Goal: Task Accomplishment & Management: Manage account settings

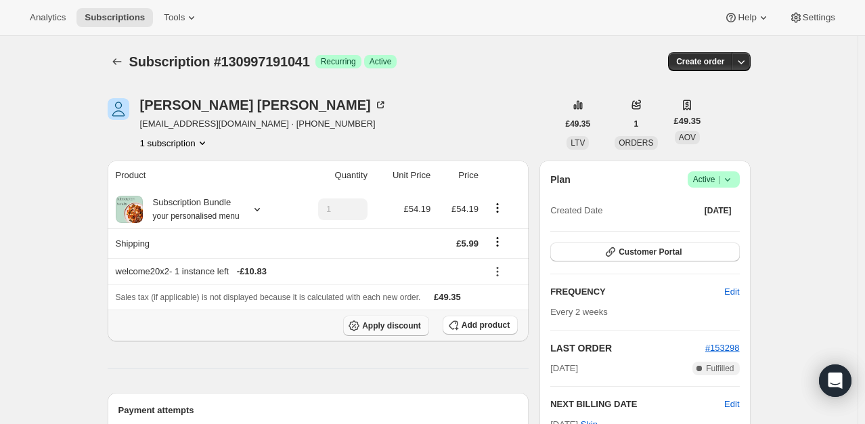
click at [395, 321] on span "Apply discount" at bounding box center [391, 325] width 59 height 11
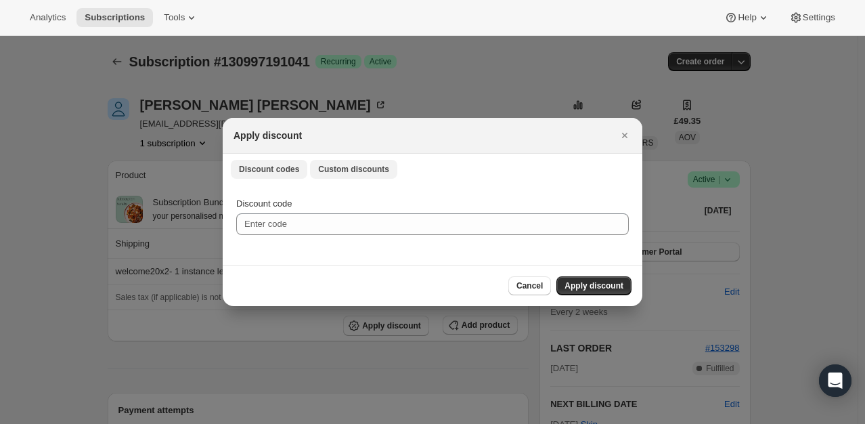
click at [338, 173] on span "Custom discounts" at bounding box center [353, 169] width 71 height 11
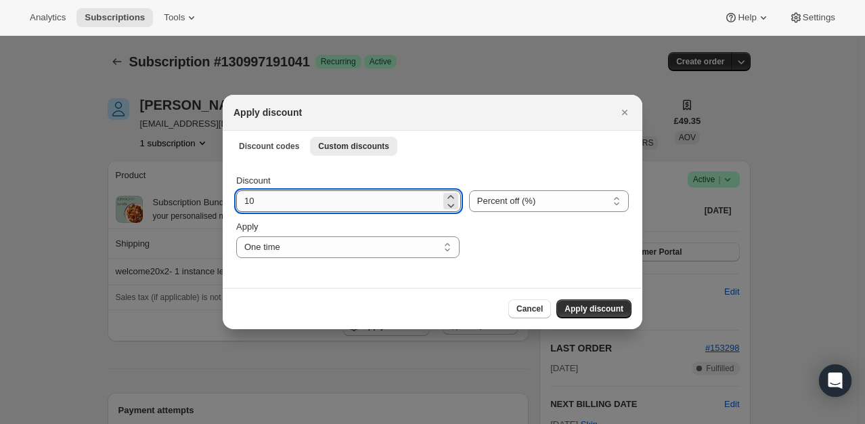
click at [288, 206] on input "10" at bounding box center [338, 201] width 204 height 22
type input "100"
click at [497, 258] on div "Discount 100 Percent off (%) Amount off (£) Percent off (%) Apply One time Spec…" at bounding box center [433, 223] width 420 height 127
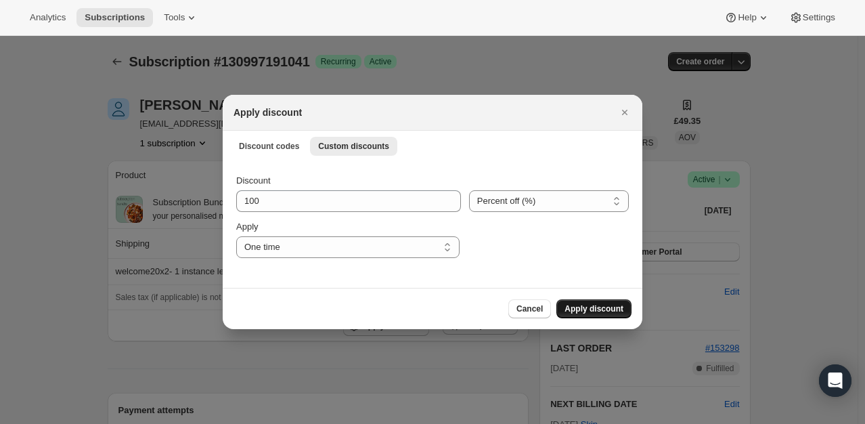
click at [579, 309] on span "Apply discount" at bounding box center [593, 308] width 59 height 11
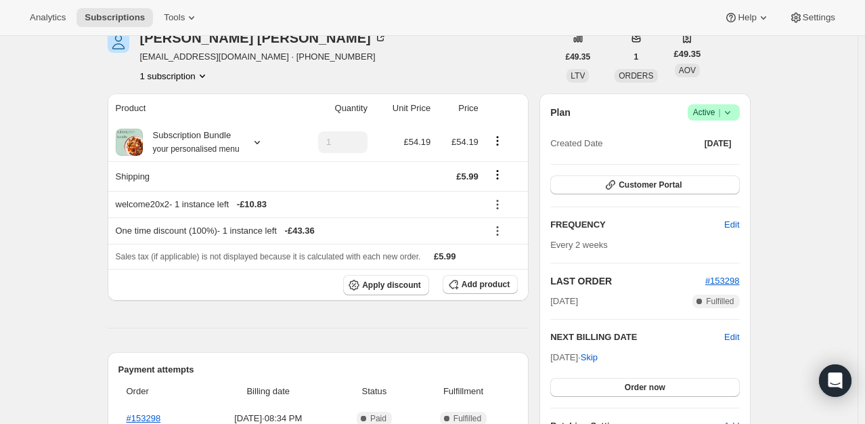
scroll to position [68, 0]
click at [508, 171] on button "Shipping actions" at bounding box center [498, 173] width 22 height 15
click at [498, 175] on icon "Shipping actions" at bounding box center [498, 174] width 14 height 14
click at [499, 195] on span "Edit shipping rate" at bounding box center [500, 200] width 68 height 10
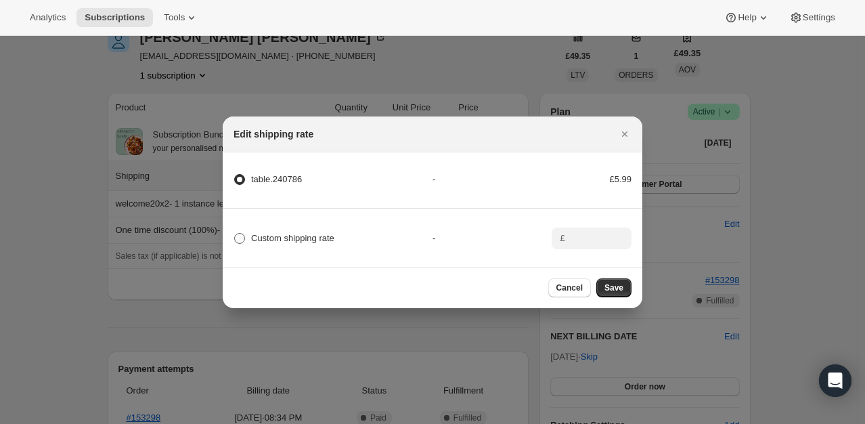
click at [264, 240] on span "Custom shipping rate" at bounding box center [292, 238] width 83 height 10
click at [235, 233] on input "Custom shipping rate" at bounding box center [234, 233] width 1 height 1
radio input "true"
radio input "false"
click at [596, 233] on input ":rf7:" at bounding box center [590, 238] width 42 height 22
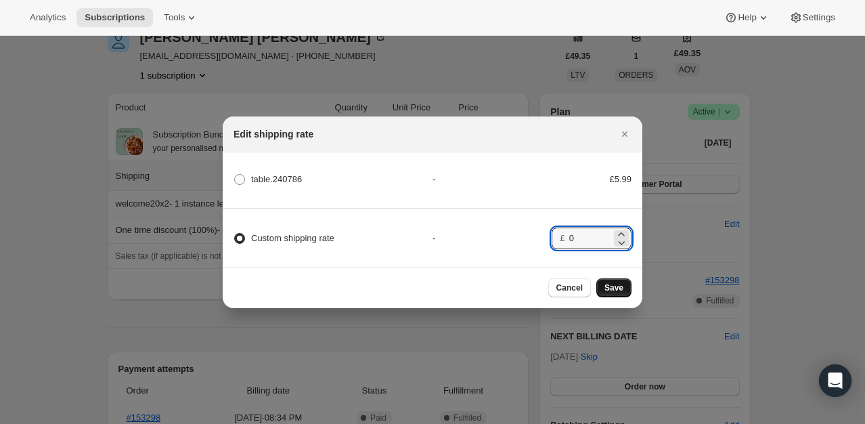
type input "0"
click at [615, 292] on span "Save" at bounding box center [613, 287] width 19 height 11
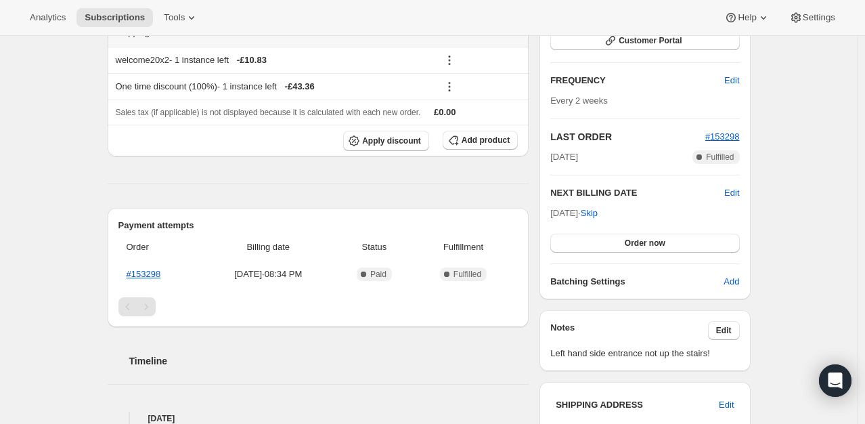
scroll to position [338, 0]
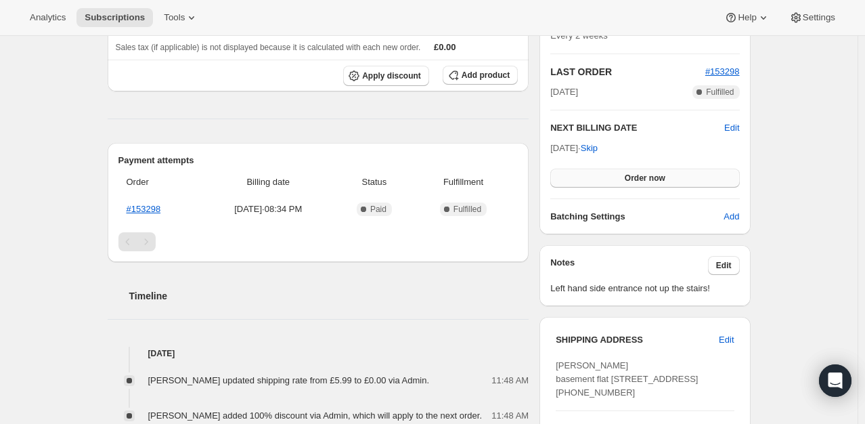
click at [648, 176] on span "Order now" at bounding box center [645, 178] width 41 height 11
click at [648, 176] on span "Click to confirm" at bounding box center [645, 178] width 62 height 11
